Goal: Use online tool/utility: Use online tool/utility

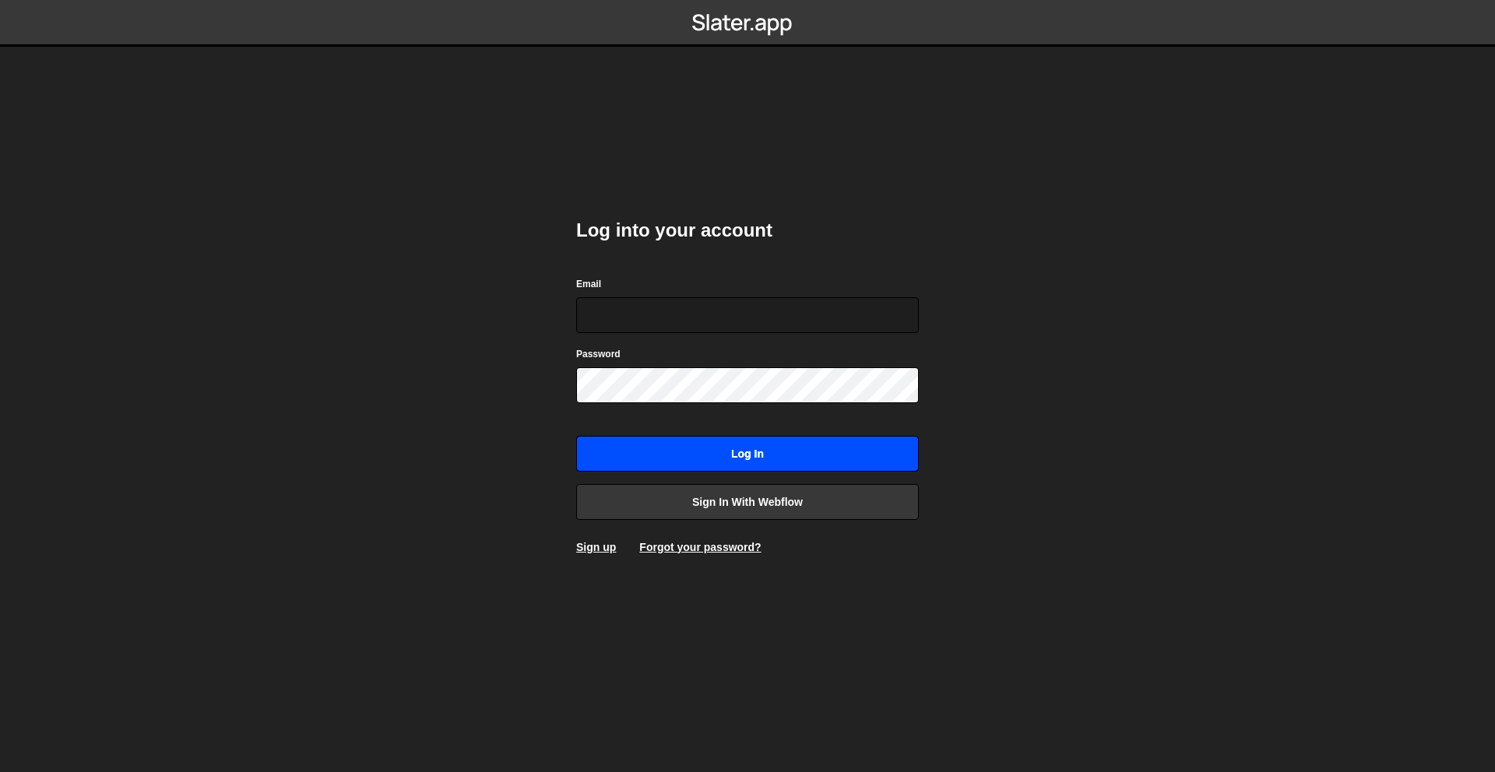
type input "rory@perspective.design"
click at [799, 454] on input "Log in" at bounding box center [747, 454] width 343 height 36
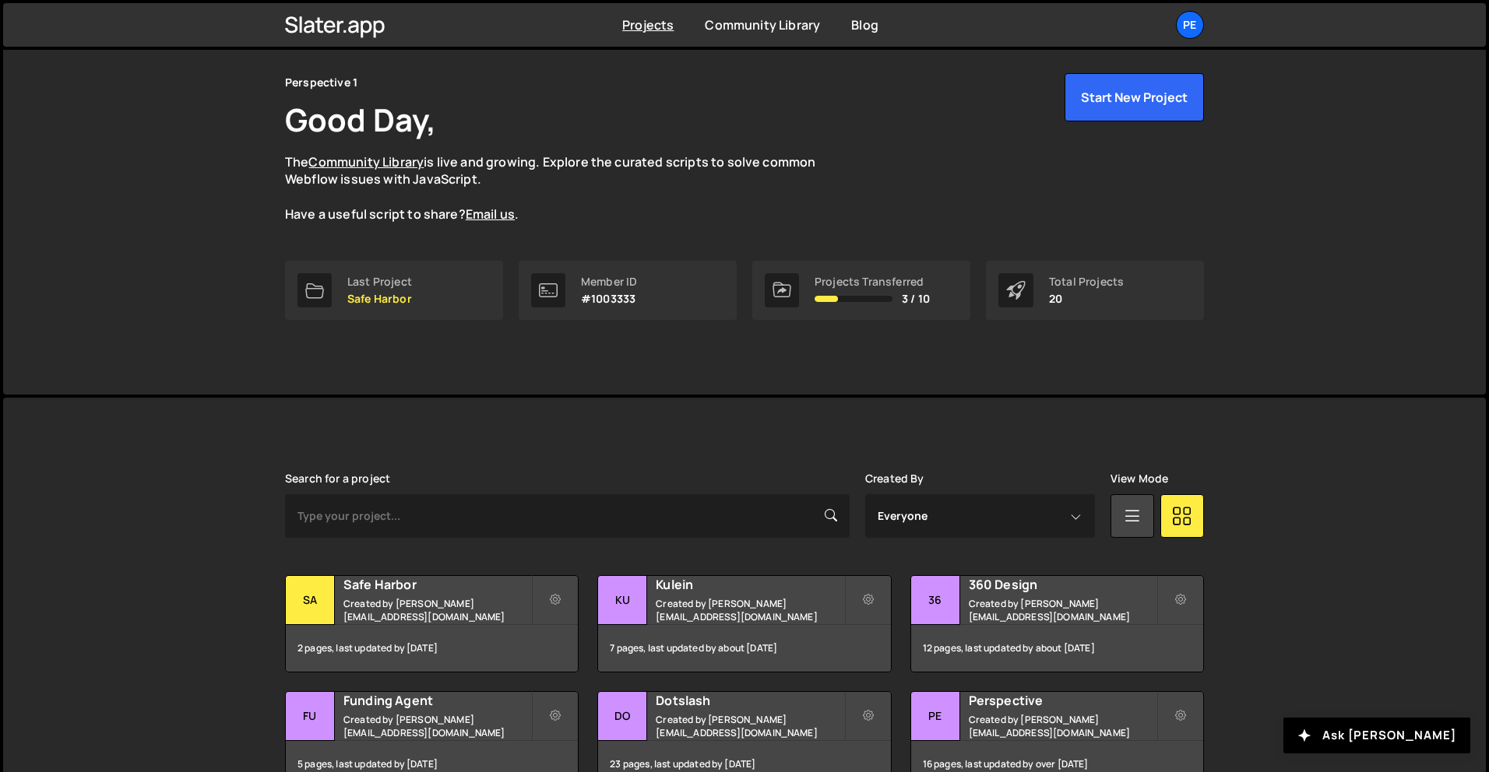
scroll to position [96, 0]
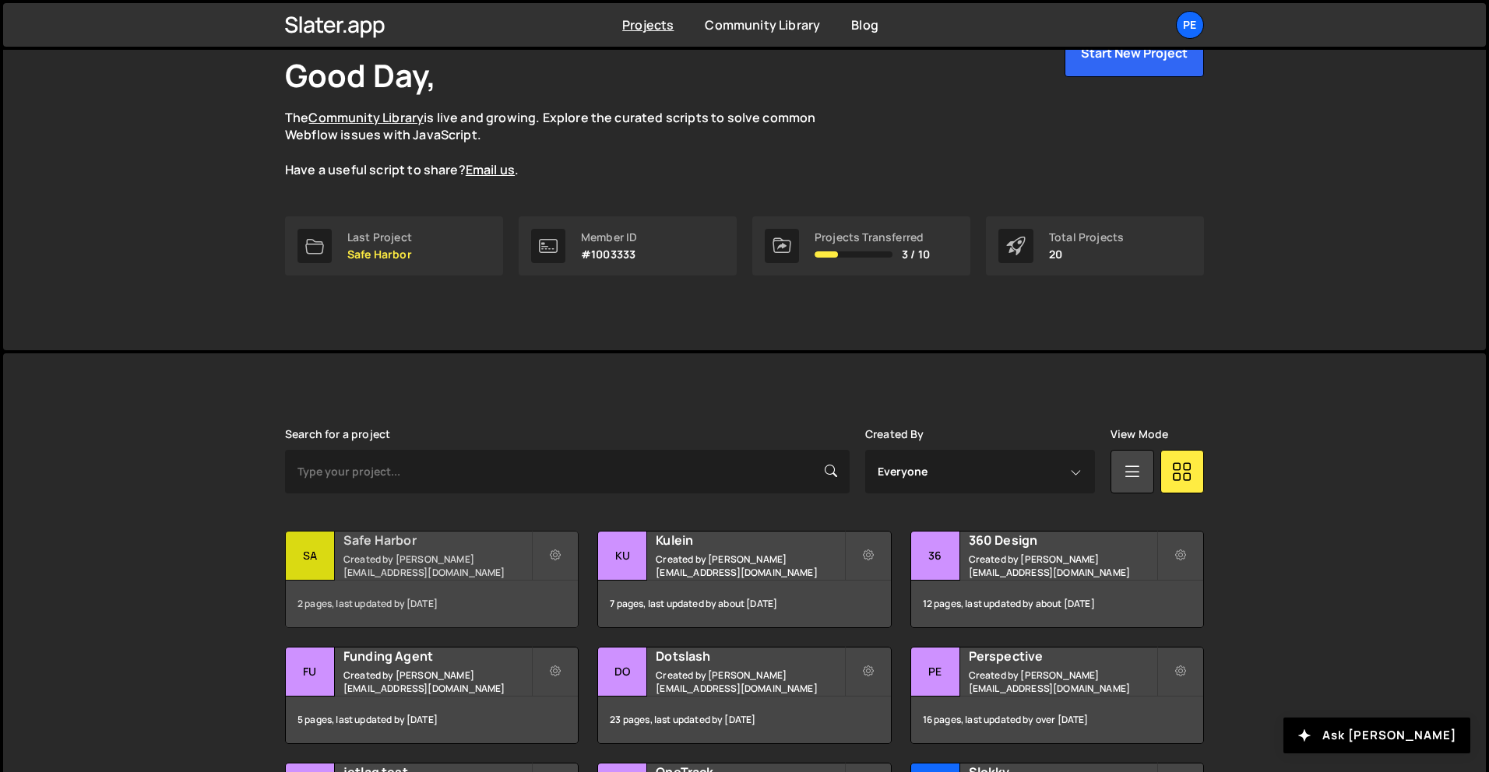
click at [417, 549] on h2 "Safe Harbor" at bounding box center [437, 540] width 188 height 17
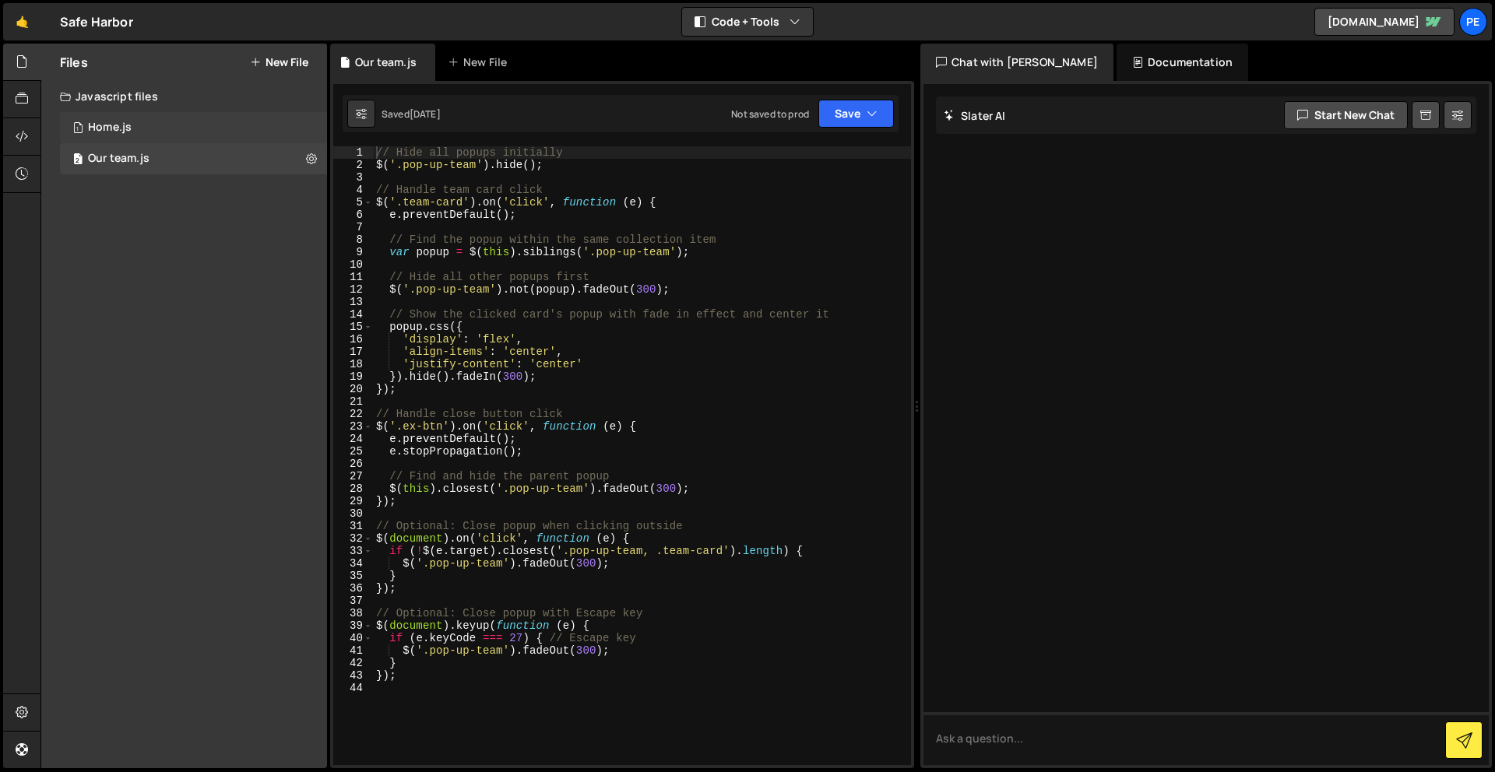
click at [158, 132] on div "1 Home.js 0" at bounding box center [193, 127] width 267 height 31
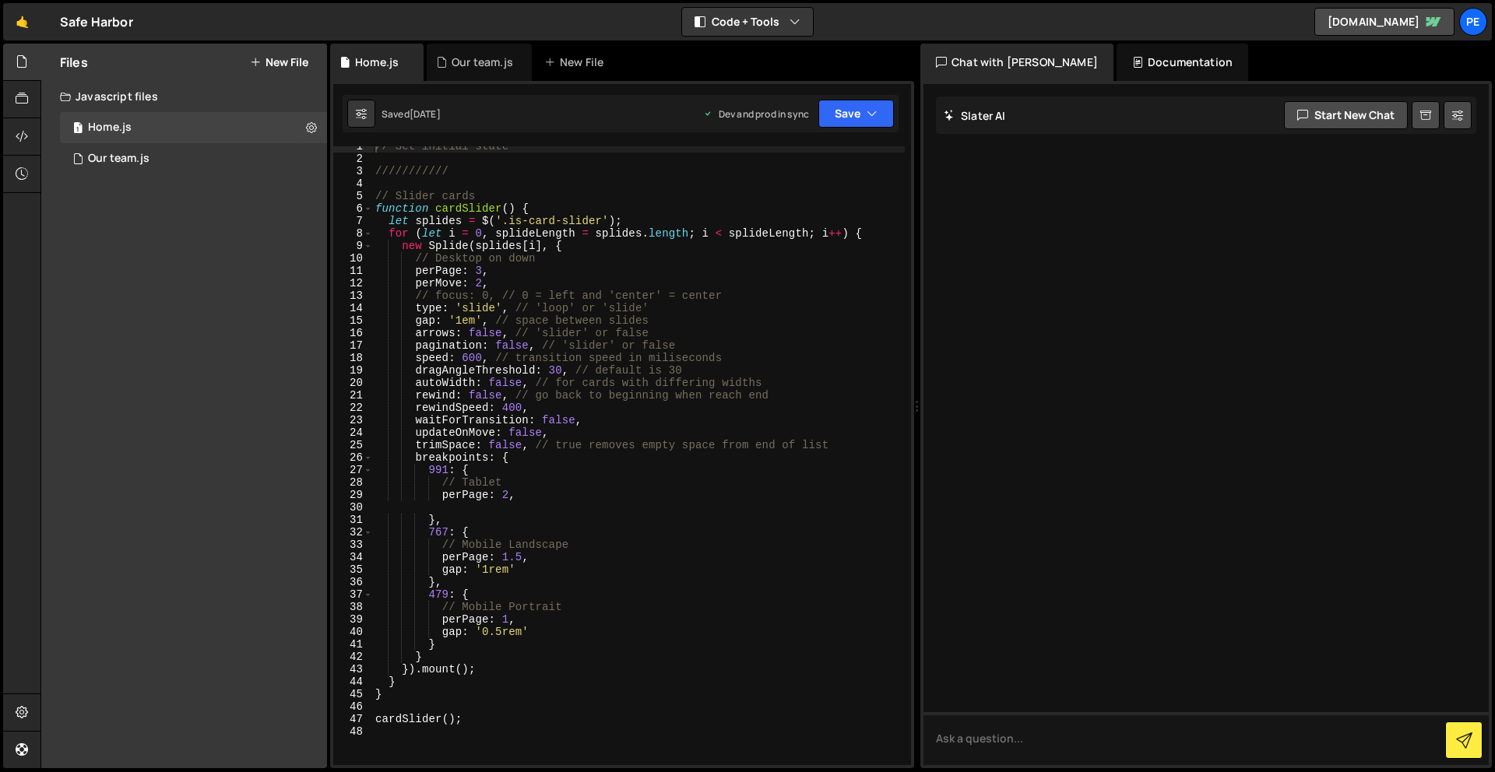
scroll to position [6, 0]
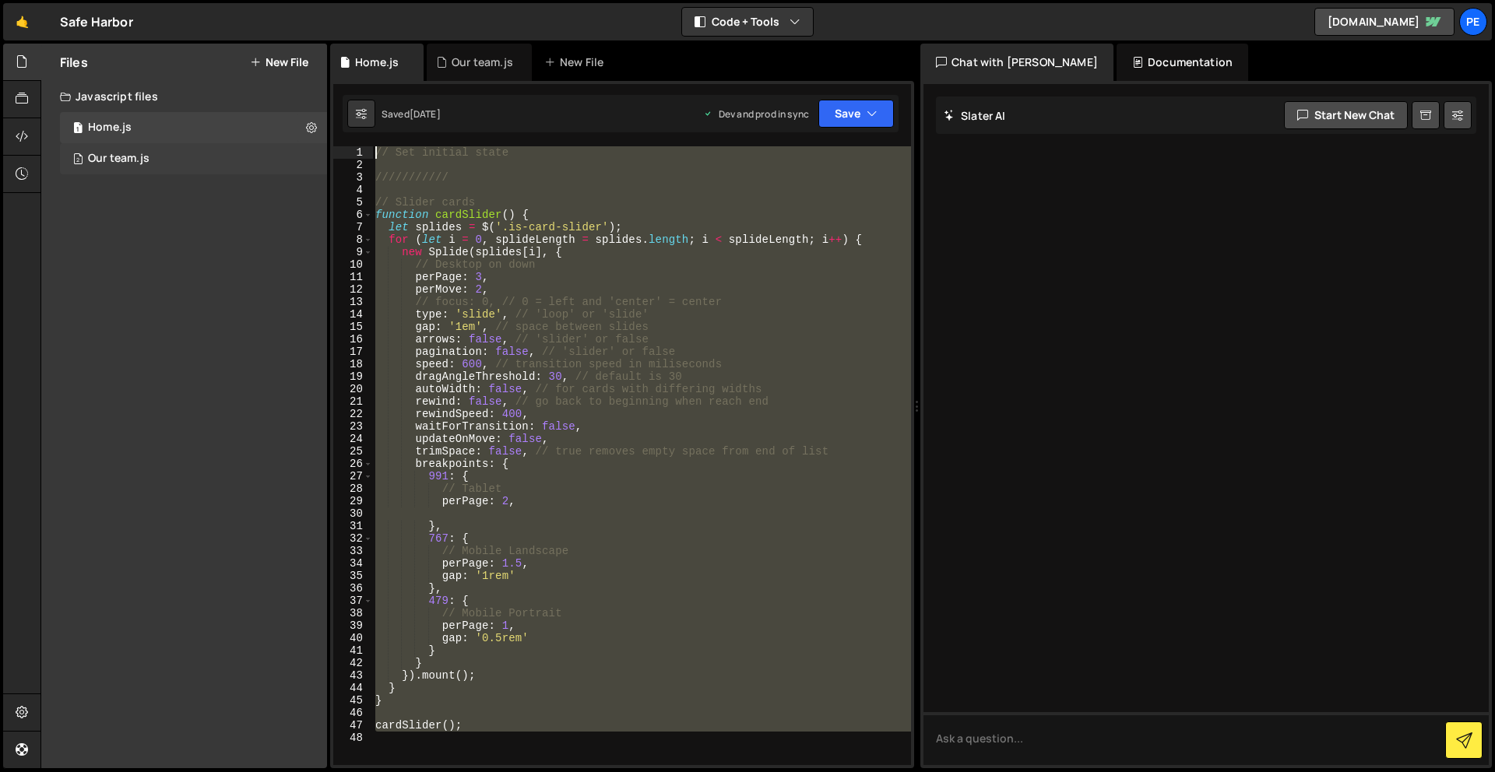
drag, startPoint x: 505, startPoint y: 763, endPoint x: 325, endPoint y: 152, distance: 636.9
click at [325, 152] on div "Files New File Javascript files 1 Home.js 0 2 Our team.js 0 CSS files Copy shar…" at bounding box center [767, 407] width 1454 height 726
type textarea "// Set initial state"
click at [275, 61] on button "New File" at bounding box center [279, 62] width 58 height 12
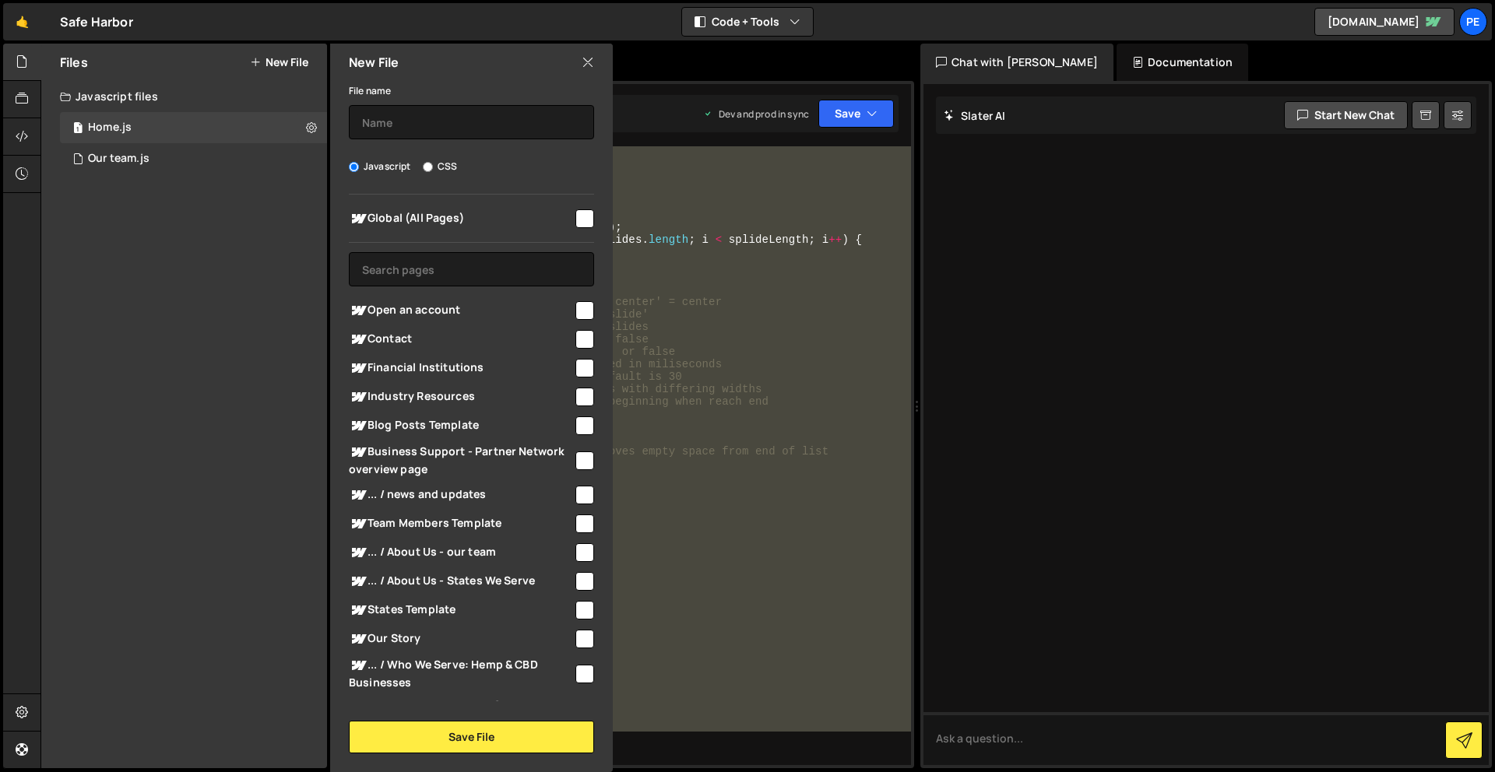
click at [583, 302] on input "checkbox" at bounding box center [584, 310] width 19 height 19
checkbox input "true"
click at [459, 139] on input "text" at bounding box center [471, 122] width 245 height 34
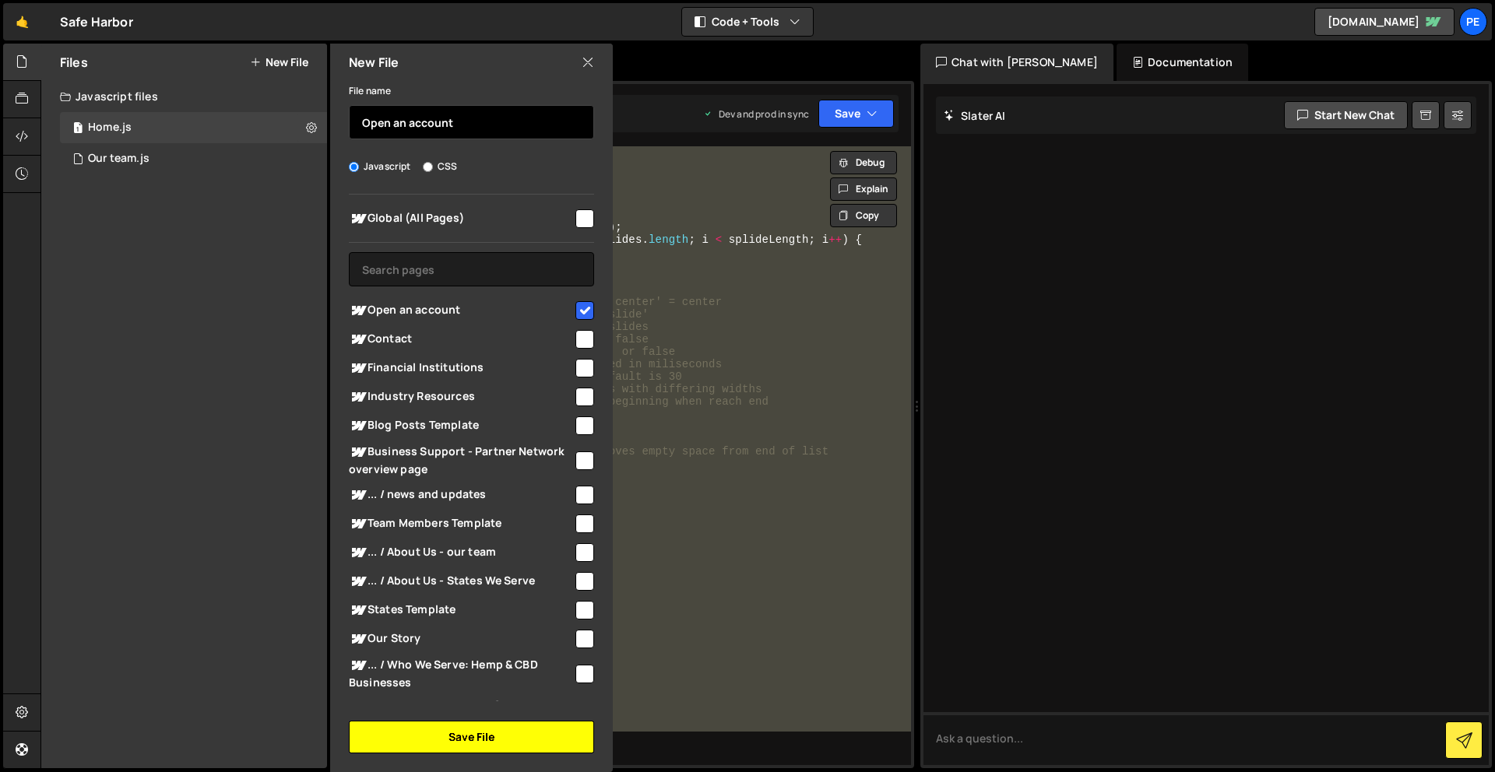
type input "Open an account"
click at [524, 747] on button "Save File" at bounding box center [471, 737] width 245 height 33
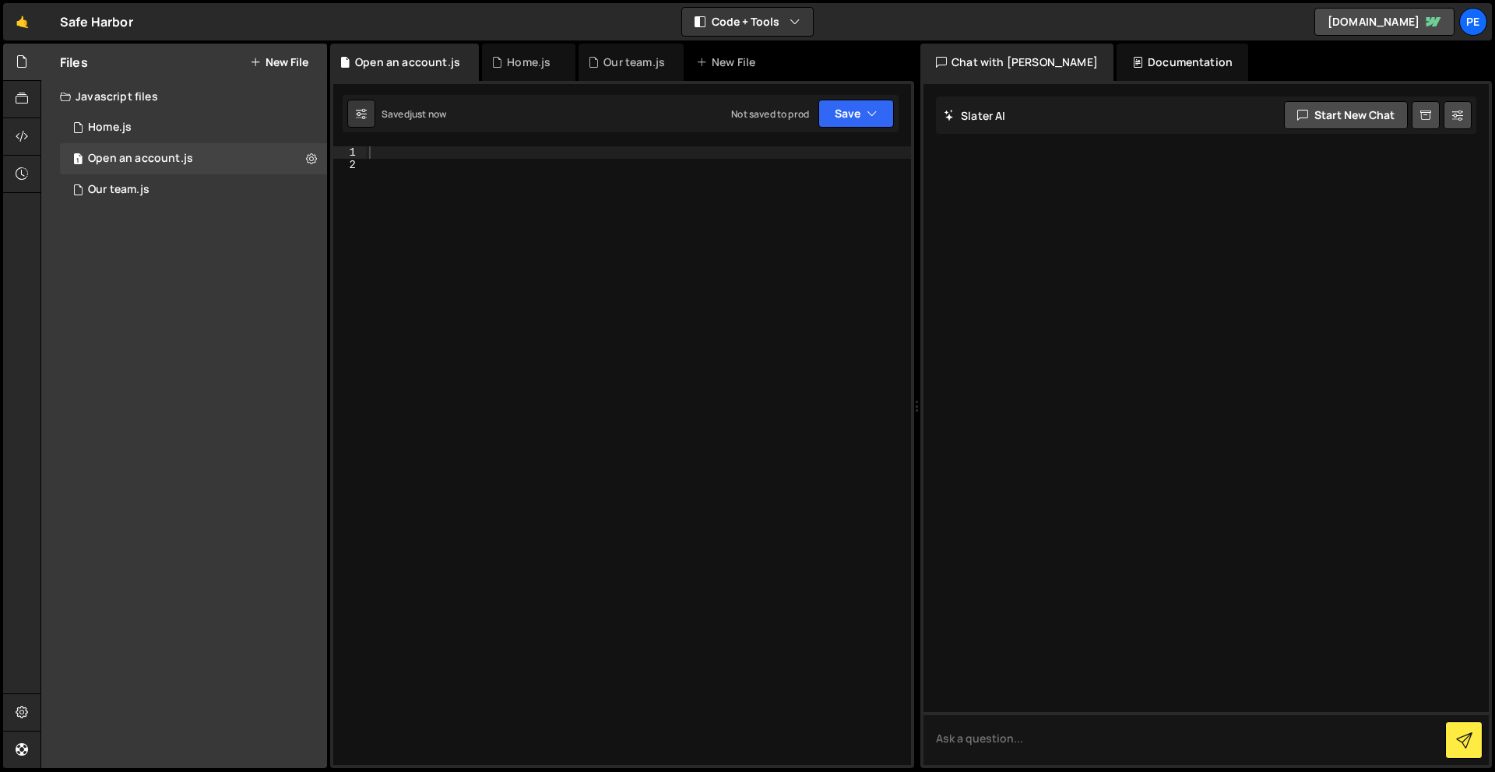
click at [624, 222] on div at bounding box center [638, 468] width 545 height 644
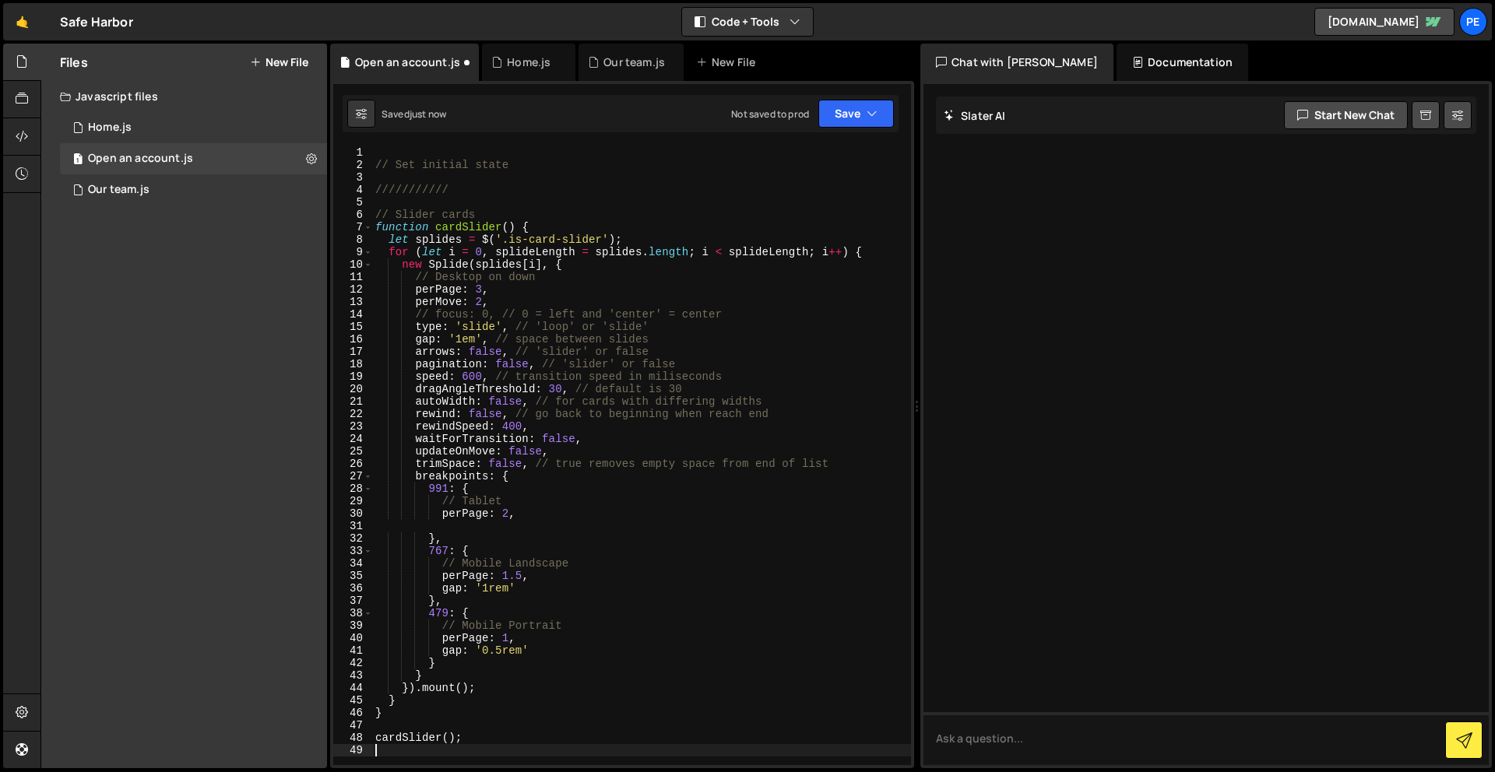
scroll to position [0, 0]
click at [839, 112] on button "Save" at bounding box center [856, 114] width 76 height 28
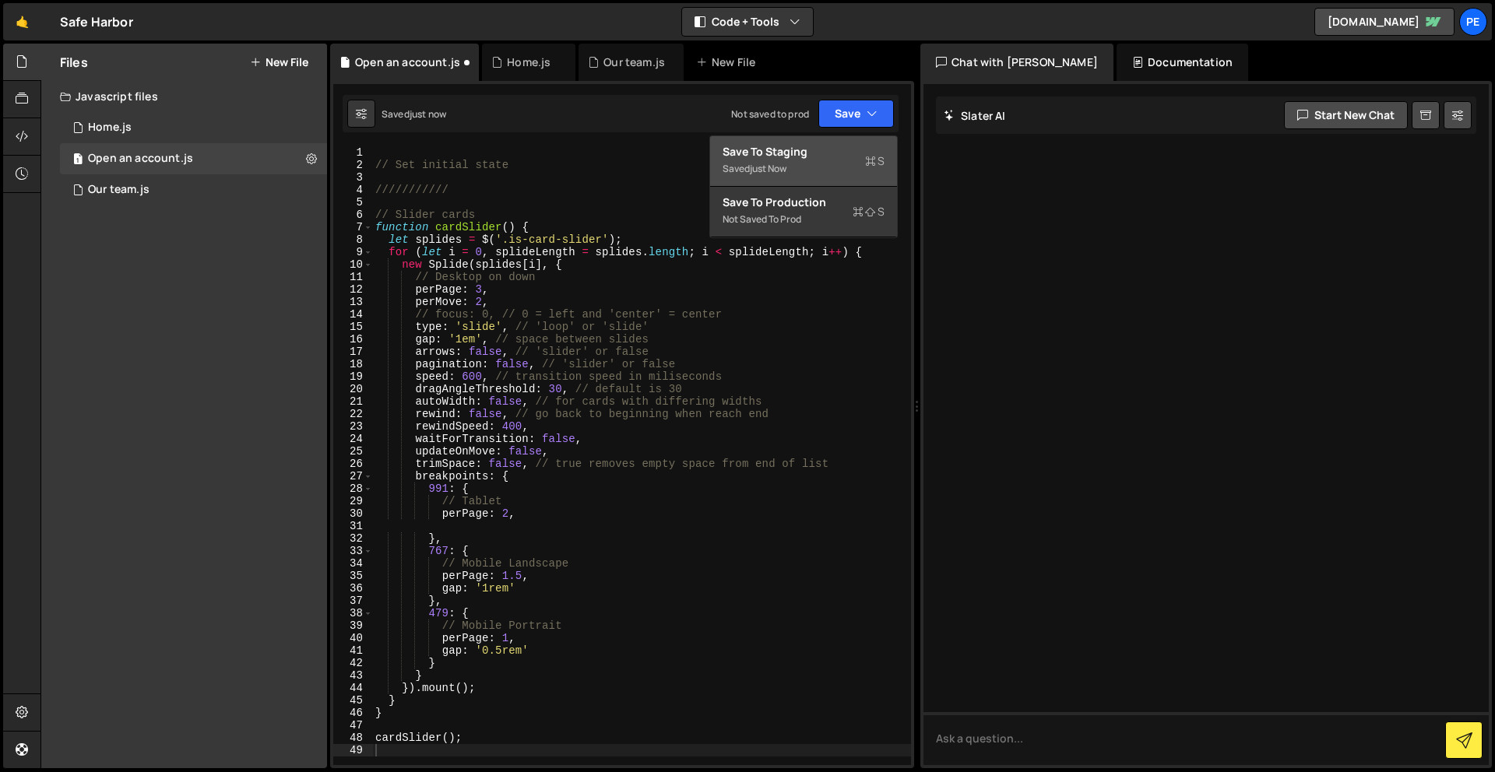
click at [811, 167] on div "Saved just now" at bounding box center [804, 169] width 162 height 19
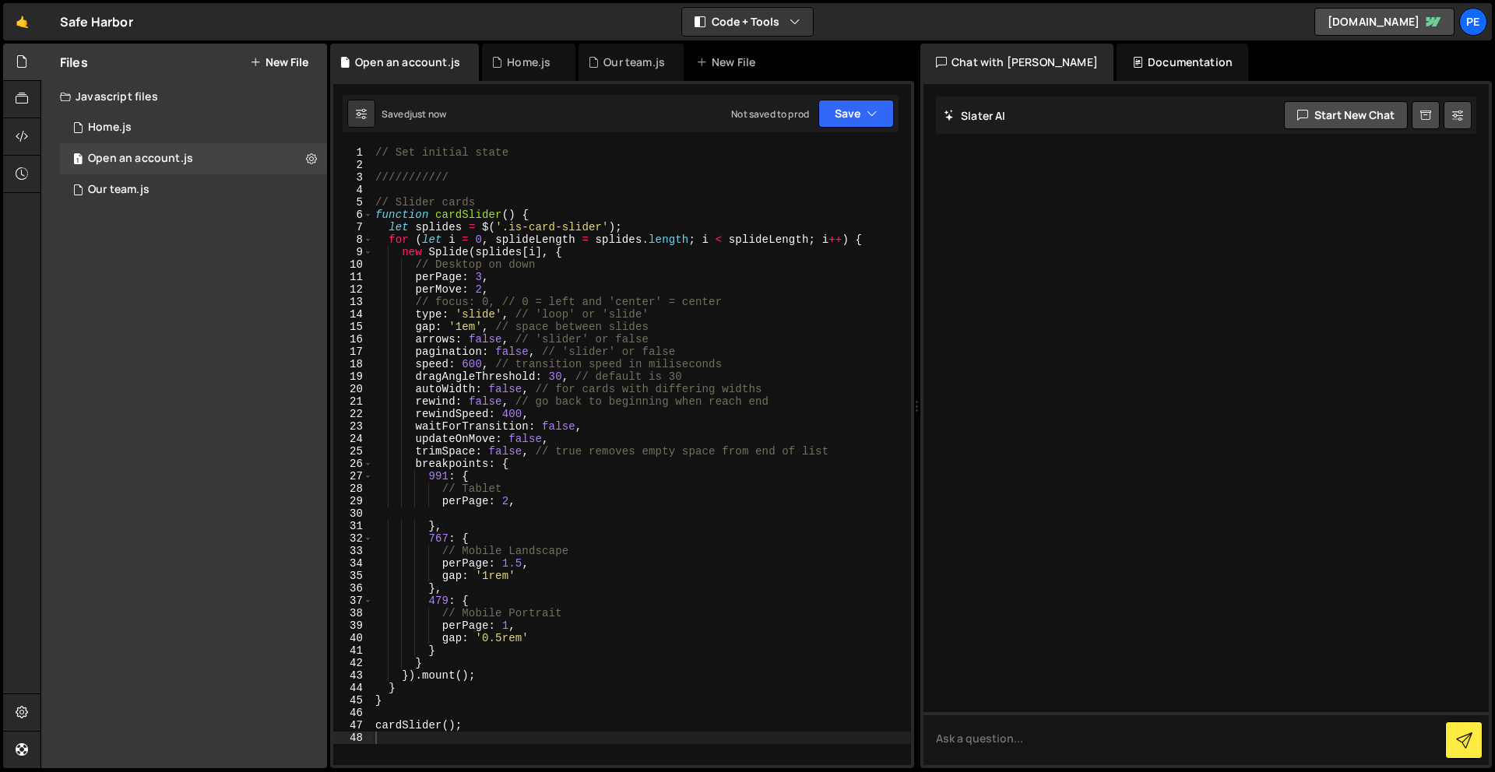
drag, startPoint x: 487, startPoint y: 177, endPoint x: 491, endPoint y: 191, distance: 14.5
click at [487, 178] on div "// Set initial state /////////// // Slider cards function cardSlider ( ) { let …" at bounding box center [641, 468] width 539 height 644
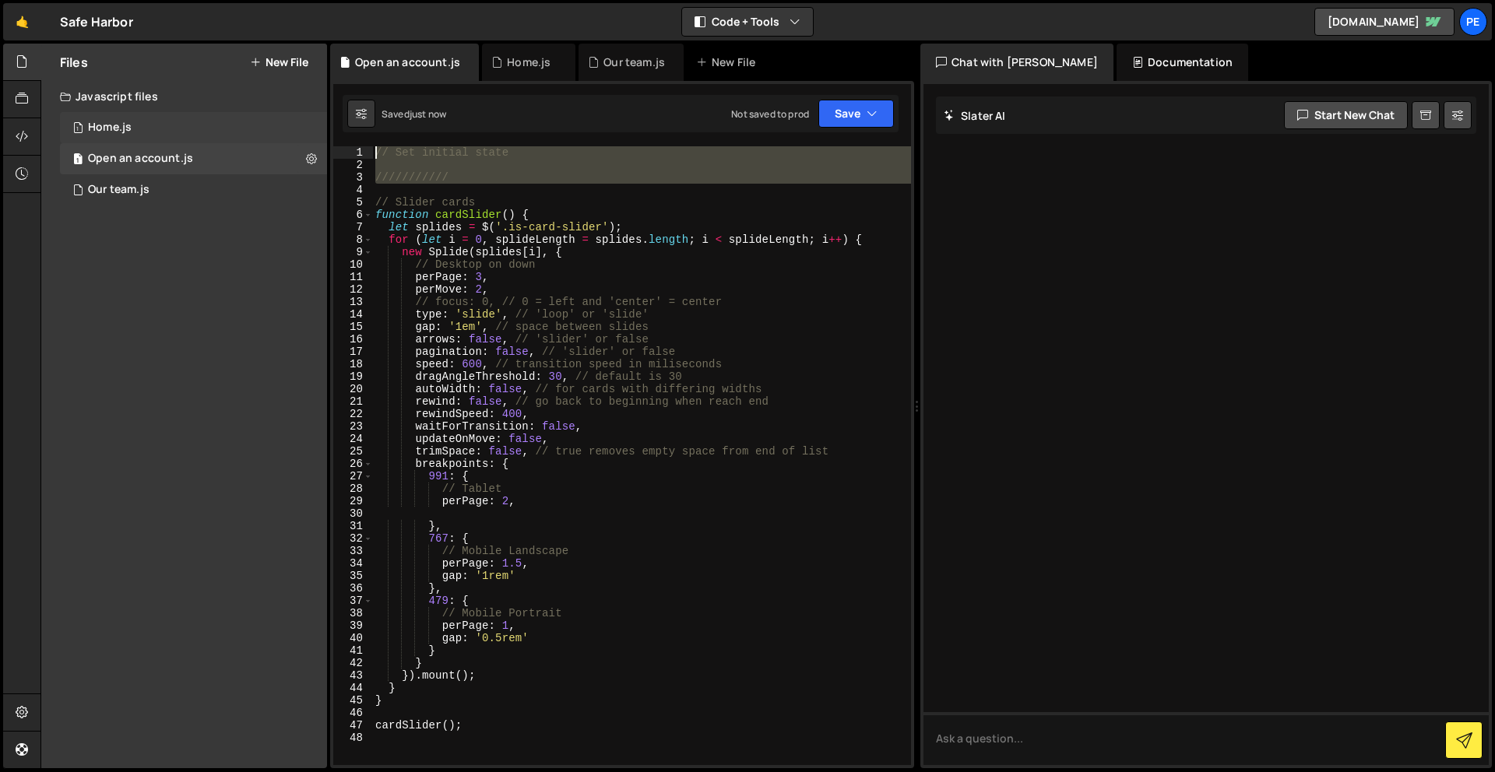
drag, startPoint x: 479, startPoint y: 192, endPoint x: 274, endPoint y: 129, distance: 214.0
click at [275, 134] on div "Files New File Javascript files 1 Home.js 0 1 Open an account.js 0 2 Our team.j…" at bounding box center [767, 407] width 1454 height 726
type textarea "// Set initial state"
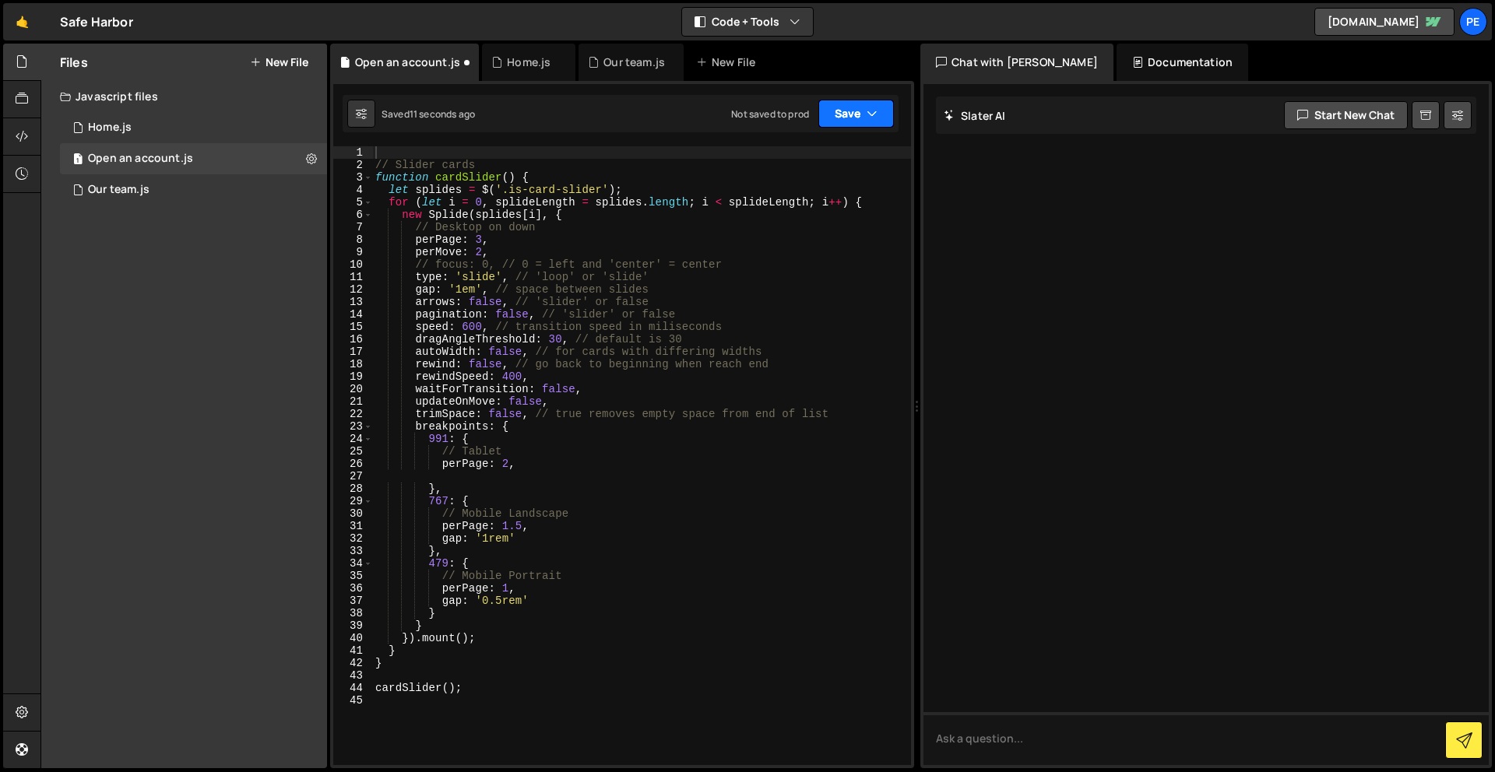
click at [863, 113] on button "Save" at bounding box center [856, 114] width 76 height 28
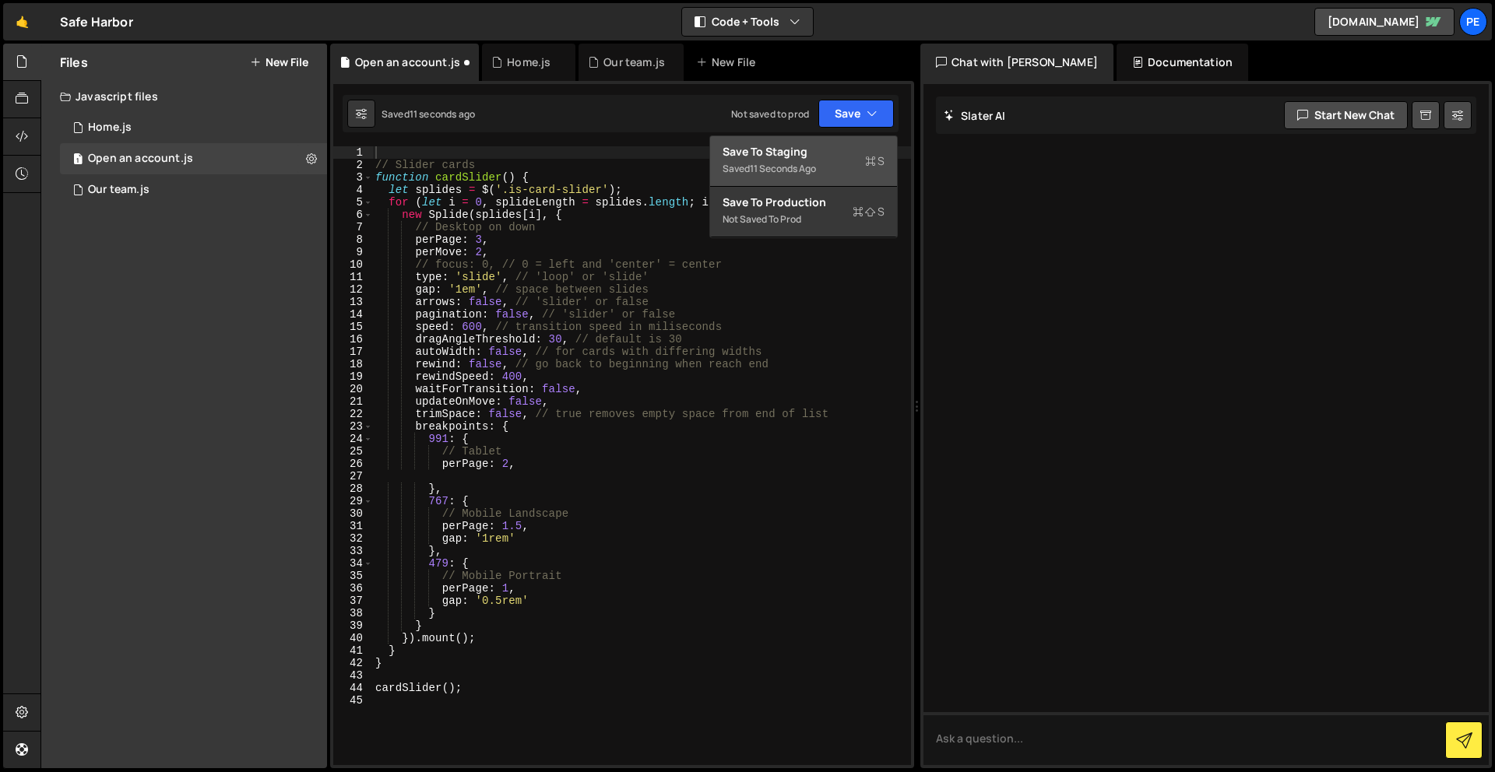
click at [853, 141] on button "Save to Staging S Saved 11 seconds ago" at bounding box center [803, 161] width 187 height 51
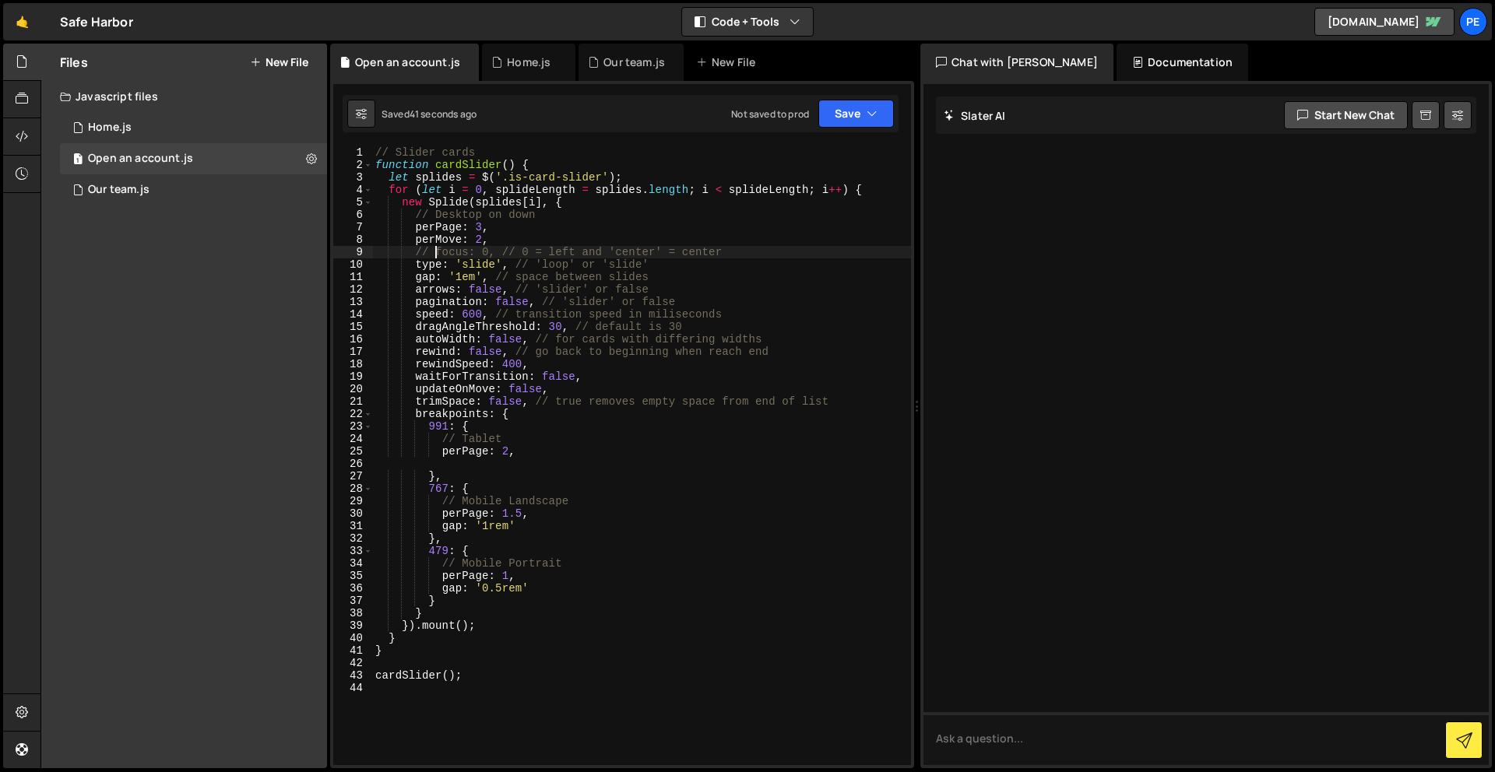
click at [436, 250] on div "// Slider cards function cardSlider ( ) { let splides = $ ( '.is-card-slider' )…" at bounding box center [641, 468] width 539 height 644
click at [469, 253] on div "// Slider cards function cardSlider ( ) { let splides = $ ( '.is-card-slider' )…" at bounding box center [641, 468] width 539 height 644
click at [496, 266] on div "cente r local" at bounding box center [575, 283] width 232 height 46
click at [466, 254] on div "// Slider cards function cardSlider ( ) { let splides = $ ( '.is-card-slider' )…" at bounding box center [641, 468] width 539 height 644
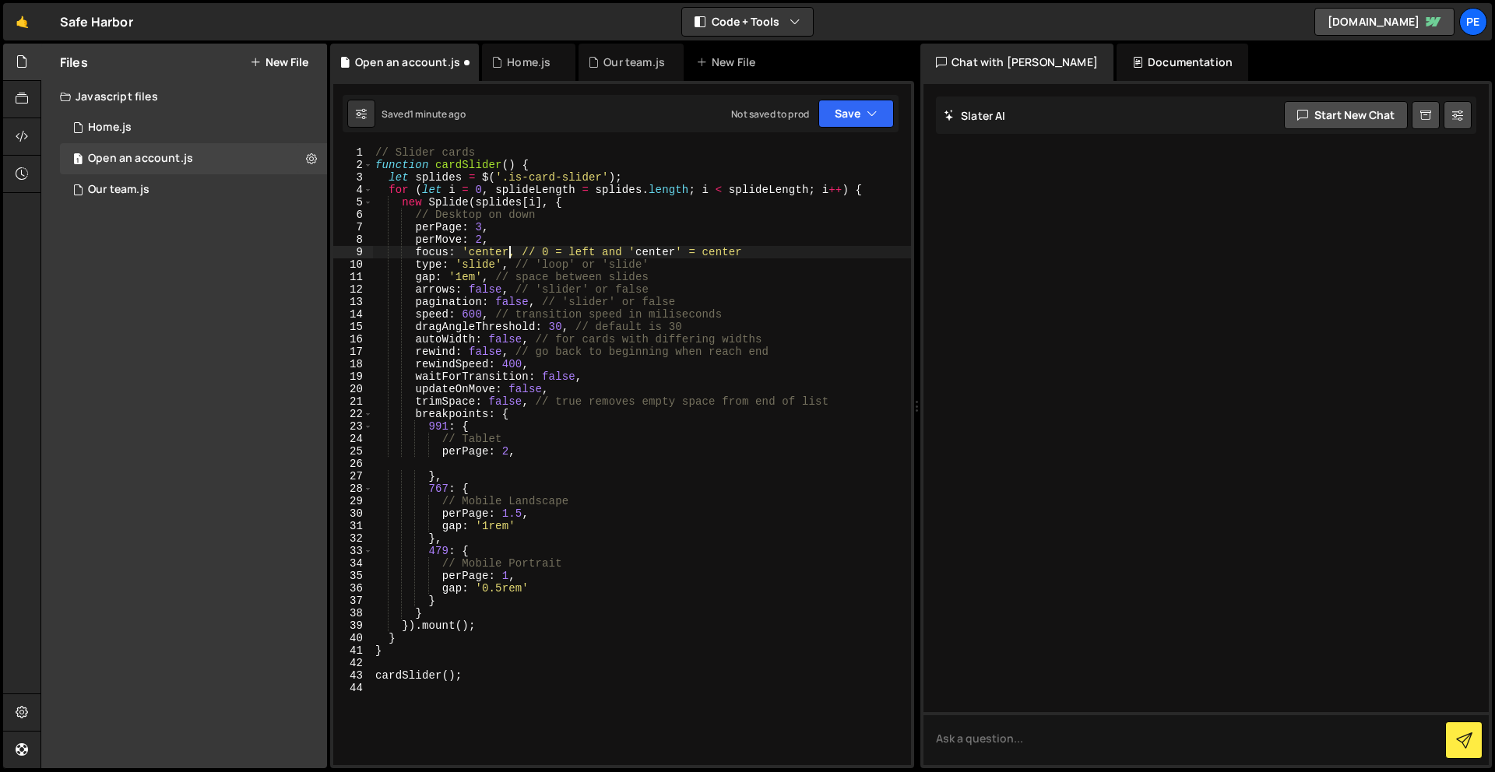
scroll to position [0, 9]
click at [837, 121] on button "Save" at bounding box center [856, 114] width 76 height 28
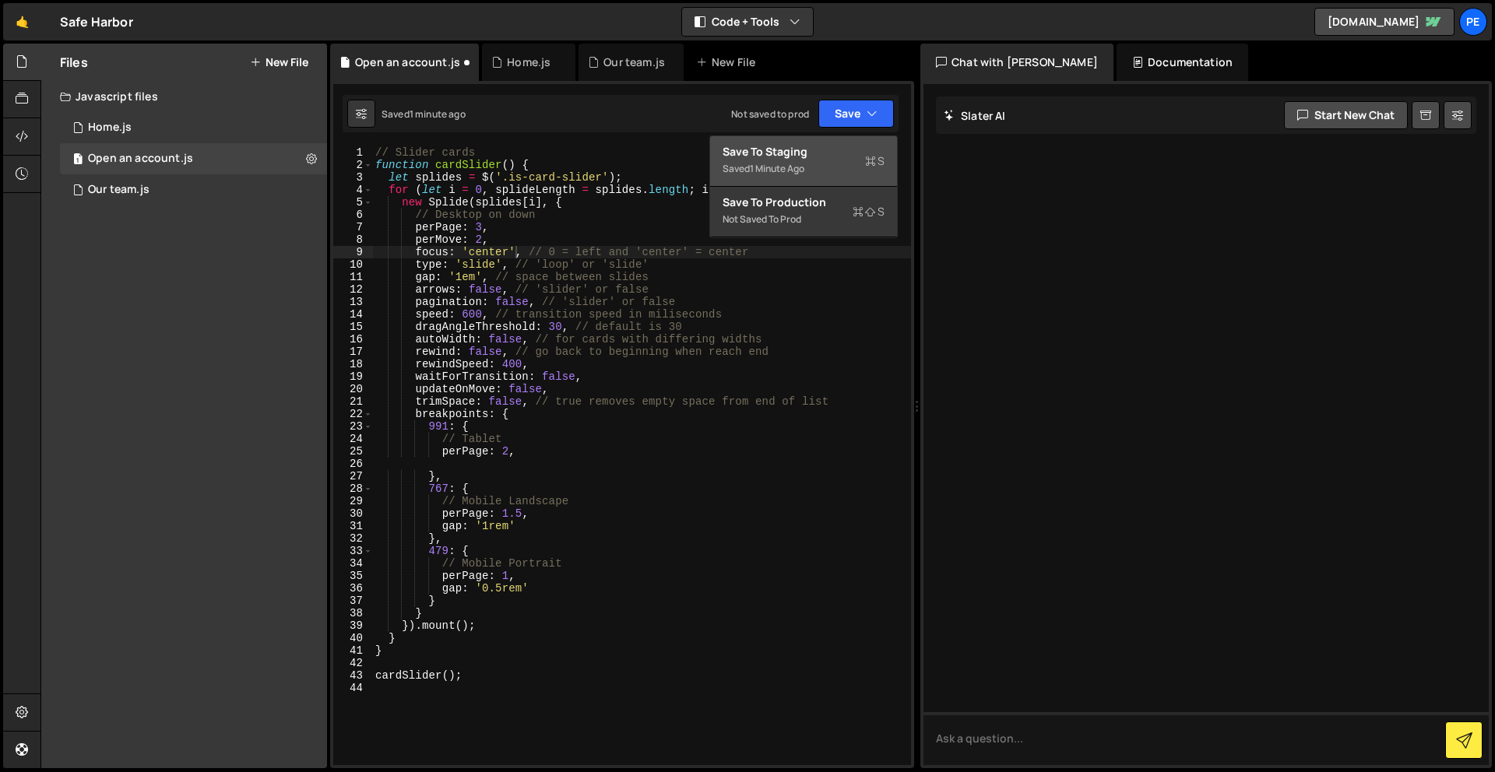
click at [833, 151] on div "Save to Staging S" at bounding box center [804, 152] width 162 height 16
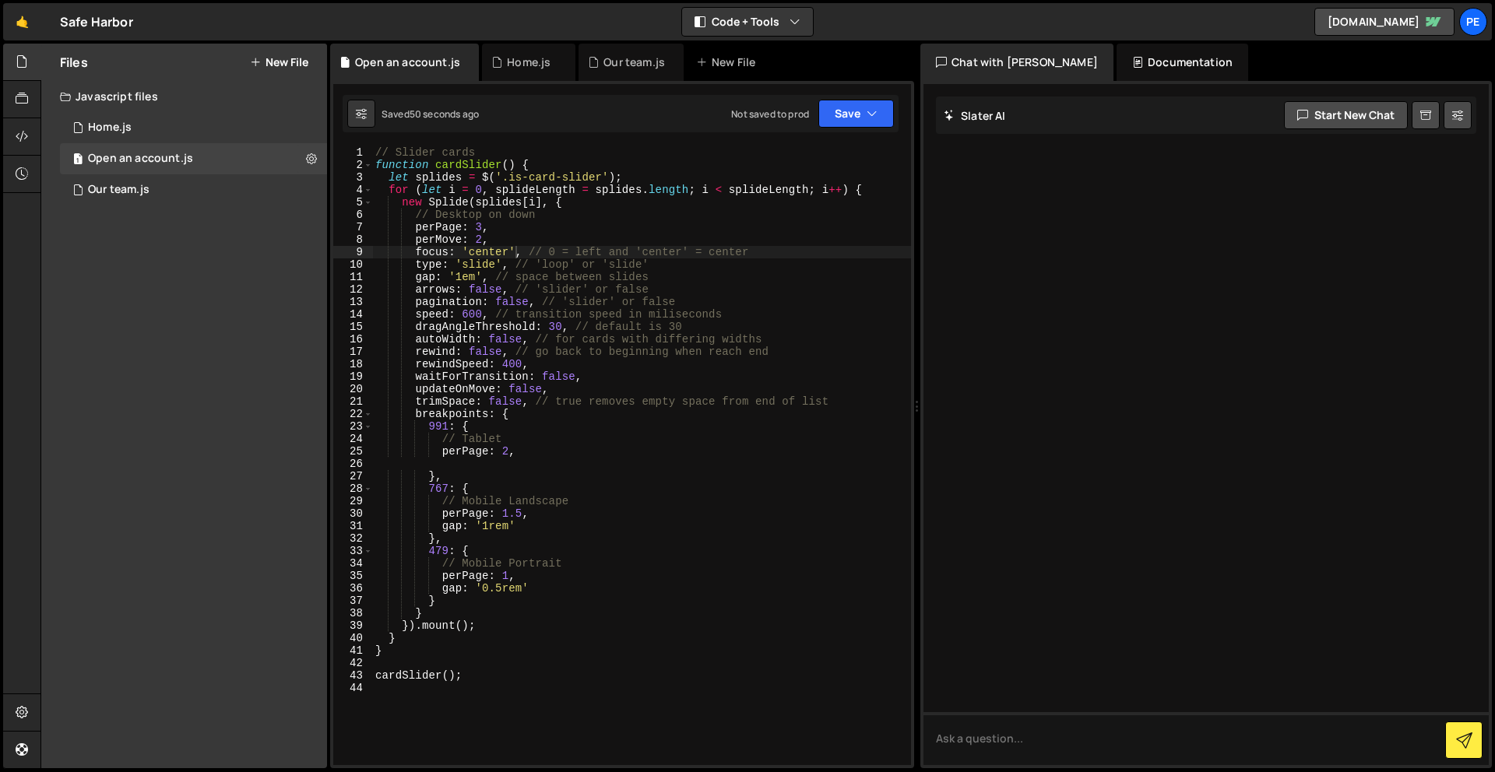
click at [498, 267] on div "// Slider cards function cardSlider ( ) { let splides = $ ( '.is-card-slider' )…" at bounding box center [641, 468] width 539 height 644
type textarea "type: 'loop', // 'loop' or 'slide'"
click at [873, 111] on icon "button" at bounding box center [872, 114] width 11 height 16
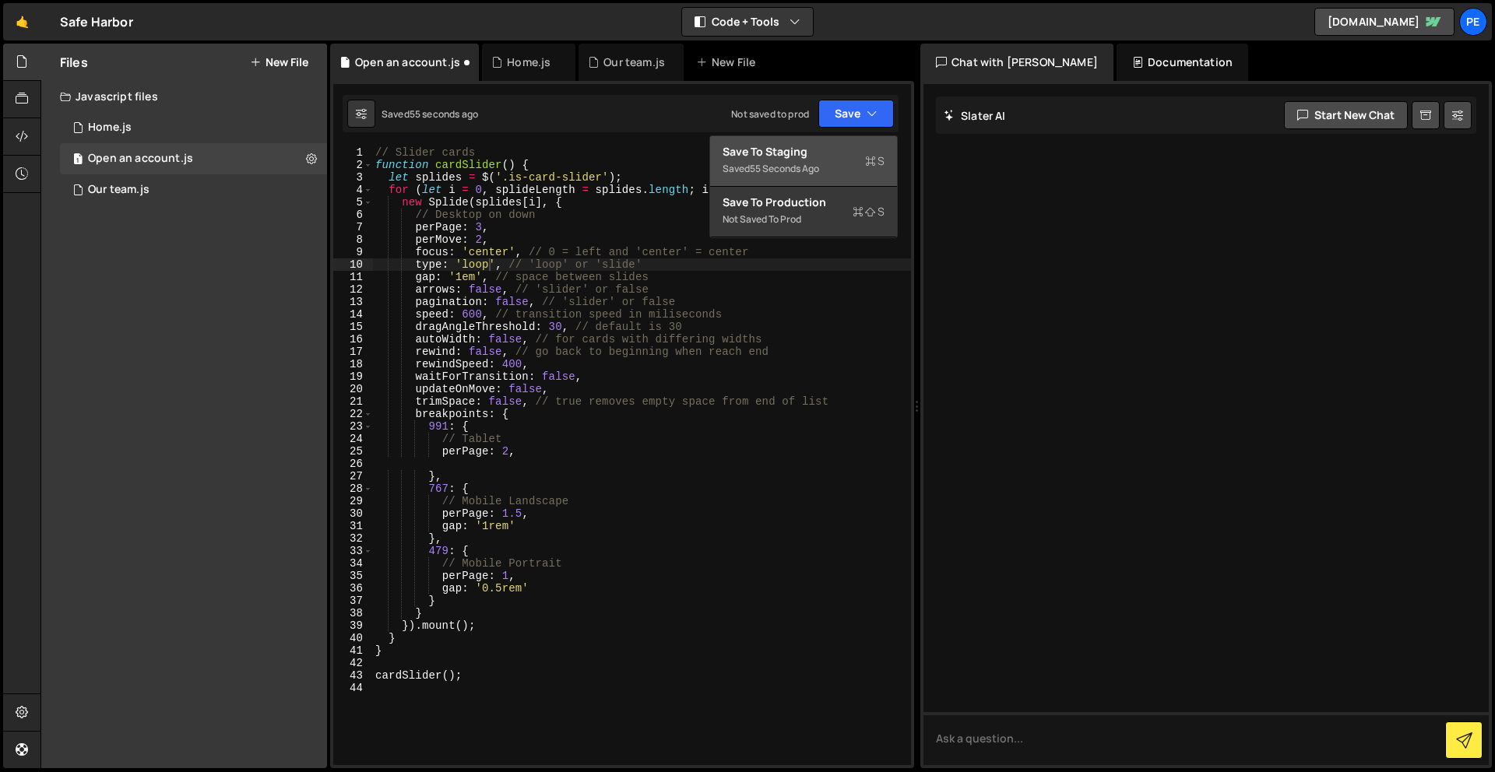
click at [857, 149] on div "Save to Staging S" at bounding box center [804, 152] width 162 height 16
